Goal: Task Accomplishment & Management: Use online tool/utility

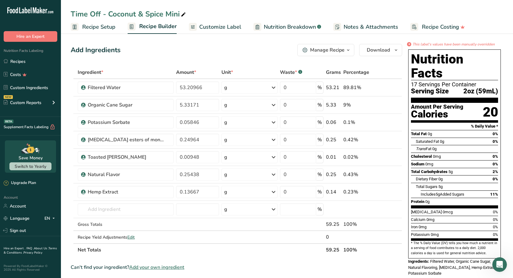
click at [30, 64] on link "Recipes" at bounding box center [30, 61] width 61 height 12
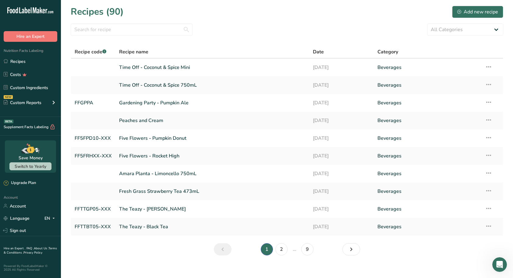
click at [176, 88] on link "Time Off - Coconut & Spice 750mL" at bounding box center [212, 85] width 187 height 13
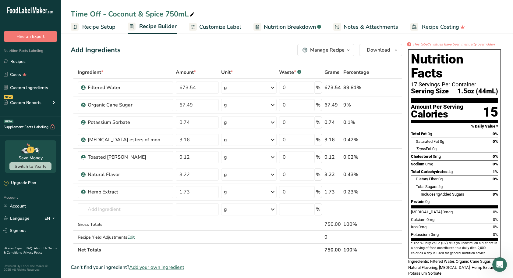
click at [23, 63] on link "Recipes" at bounding box center [30, 61] width 61 height 12
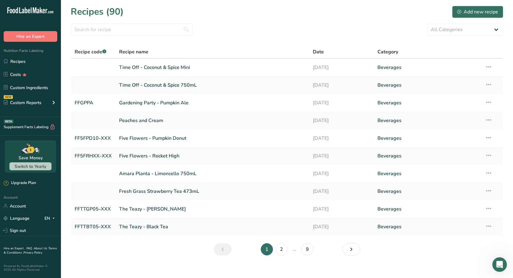
click at [158, 68] on link "Time Off - Coconut & Spice Mini" at bounding box center [212, 67] width 187 height 13
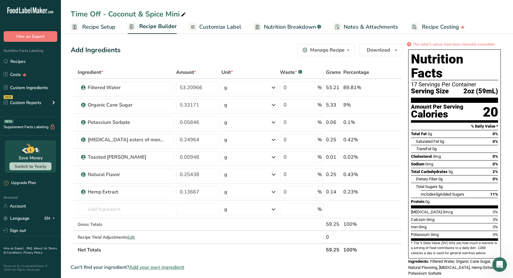
click at [223, 28] on span "Customize Label" at bounding box center [220, 27] width 42 height 8
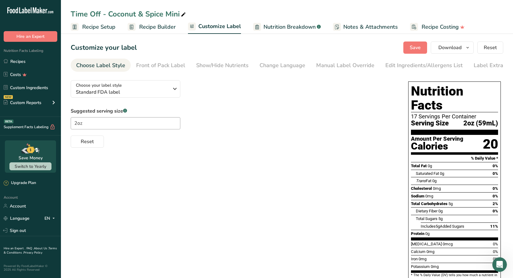
click at [321, 66] on div "Manual Label Override" at bounding box center [345, 65] width 58 height 8
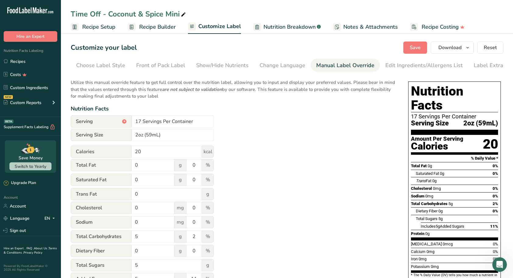
scroll to position [0, 10]
drag, startPoint x: 140, startPoint y: 122, endPoint x: 115, endPoint y: 120, distance: 25.1
click at [115, 120] on div "Serving * 17 Servings Per Container" at bounding box center [142, 121] width 143 height 12
type input "1 Servings Per Container"
click at [298, 155] on div "Utilize this manual override feature to get full control over the nutrition lab…" at bounding box center [234, 224] width 326 height 299
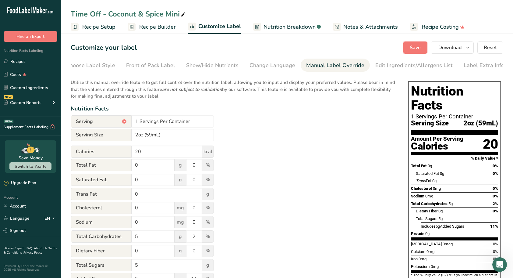
click at [413, 44] on span "Save" at bounding box center [415, 47] width 11 height 7
click at [468, 46] on icon "button" at bounding box center [468, 48] width 5 height 8
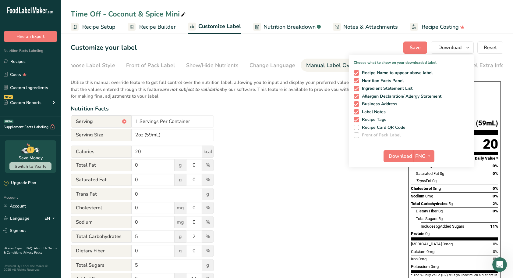
click at [390, 43] on div "Customize your label Save Download Choose what to show on your downloaded label…" at bounding box center [287, 47] width 433 height 12
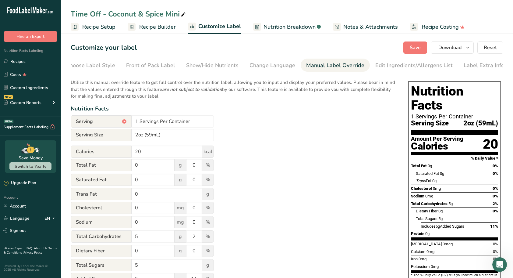
click at [155, 26] on span "Recipe Builder" at bounding box center [157, 27] width 37 height 8
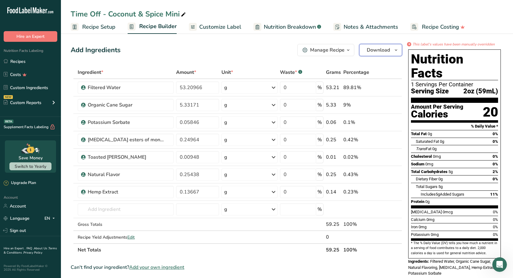
click at [401, 52] on button "Download" at bounding box center [380, 50] width 43 height 12
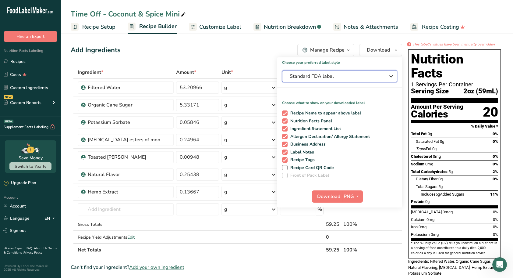
click at [395, 77] on icon "button" at bounding box center [391, 76] width 7 height 11
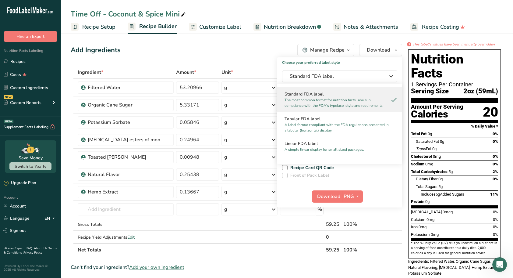
click at [327, 141] on h2 "Linear FDA label" at bounding box center [340, 143] width 110 height 6
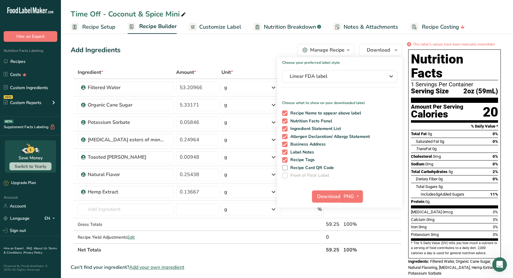
click at [361, 197] on span "button" at bounding box center [357, 196] width 7 height 7
click at [357, 230] on link "SVG" at bounding box center [354, 229] width 20 height 10
click at [334, 200] on span "Download" at bounding box center [328, 196] width 23 height 7
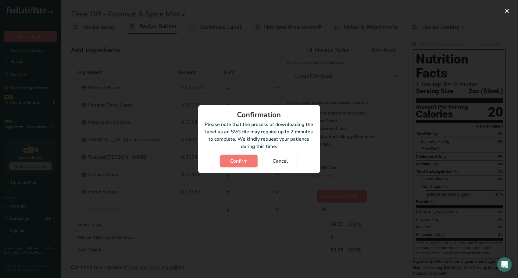
click at [238, 161] on span "Confirm" at bounding box center [238, 160] width 17 height 7
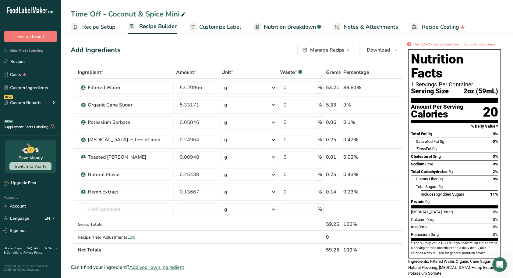
click at [228, 27] on span "Customize Label" at bounding box center [220, 27] width 42 height 8
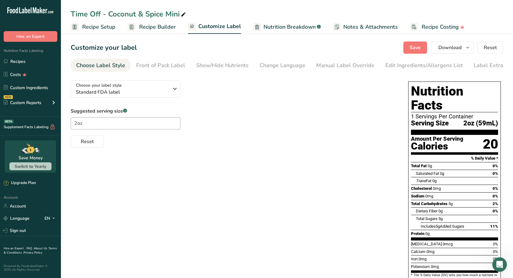
click at [335, 63] on div "Manual Label Override" at bounding box center [345, 65] width 58 height 8
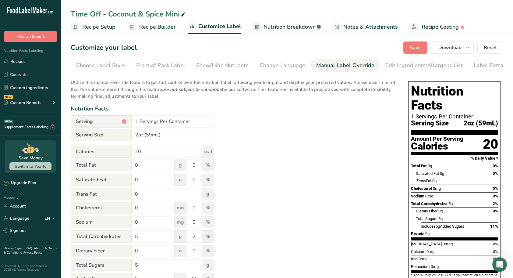
scroll to position [0, 10]
click at [157, 124] on input "1 Servings Per Container" at bounding box center [173, 121] width 82 height 12
type input "1 Serving Per Container"
click at [335, 134] on div "Utilize this manual override feature to get full control over the nutrition lab…" at bounding box center [234, 224] width 326 height 299
click at [414, 46] on span "Save" at bounding box center [415, 47] width 11 height 7
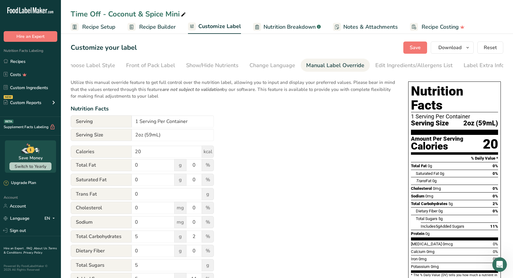
click at [145, 24] on span "Recipe Builder" at bounding box center [157, 27] width 37 height 8
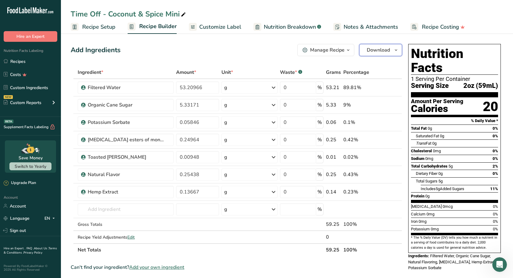
click at [399, 48] on icon "button" at bounding box center [396, 50] width 5 height 8
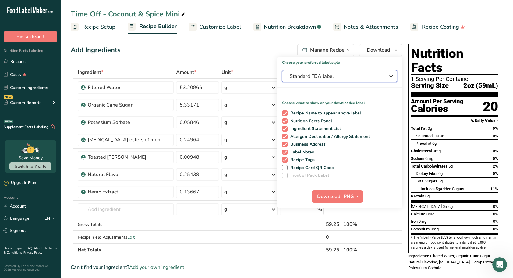
click at [390, 77] on icon "button" at bounding box center [391, 76] width 7 height 11
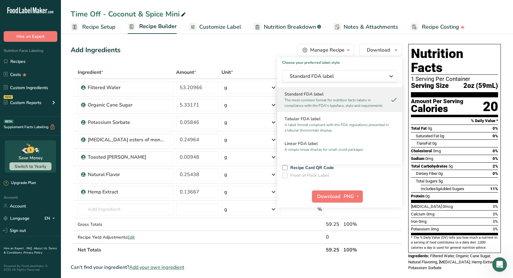
click at [321, 143] on h2 "Linear FDA label" at bounding box center [340, 143] width 110 height 6
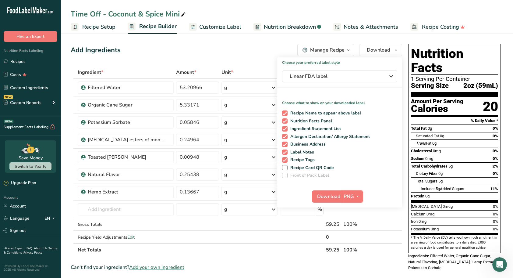
click at [359, 195] on icon "button" at bounding box center [357, 196] width 5 height 8
click at [353, 229] on link "SVG" at bounding box center [354, 229] width 20 height 10
click at [324, 195] on span "Download" at bounding box center [328, 196] width 23 height 7
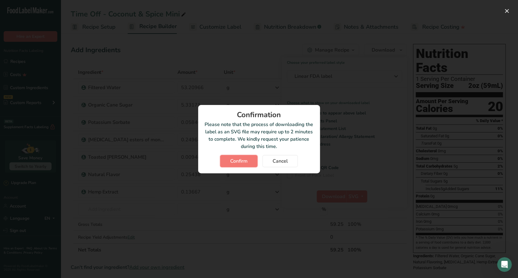
click at [234, 163] on span "Confirm" at bounding box center [238, 160] width 17 height 7
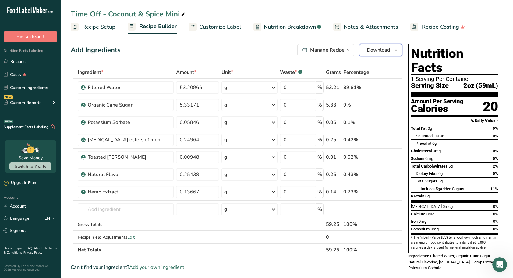
click at [401, 49] on button "Download" at bounding box center [380, 50] width 43 height 12
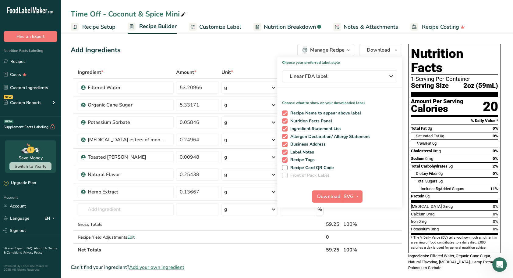
click at [267, 42] on div "Add Ingredients Manage Recipe Delete Recipe Duplicate Recipe Scale Recipe Save …" at bounding box center [238, 256] width 335 height 430
